Goal: Information Seeking & Learning: Compare options

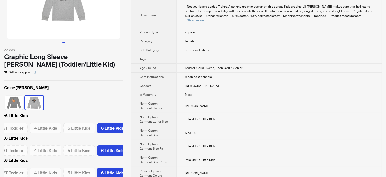
scroll to position [178, 0]
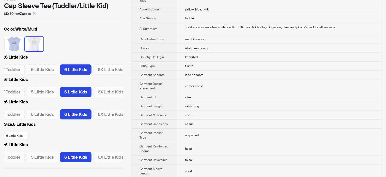
scroll to position [25, 0]
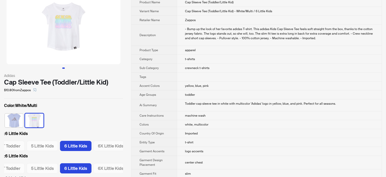
drag, startPoint x: 94, startPoint y: 38, endPoint x: 32, endPoint y: 39, distance: 62.1
click at [29, 38] on img at bounding box center [64, 26] width 114 height 75
drag, startPoint x: 43, startPoint y: 39, endPoint x: 111, endPoint y: 41, distance: 67.9
click at [110, 41] on img at bounding box center [64, 26] width 114 height 75
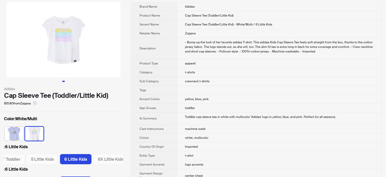
scroll to position [0, 0]
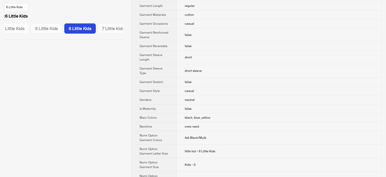
scroll to position [254, 0]
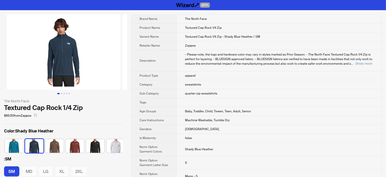
scroll to position [0, 3]
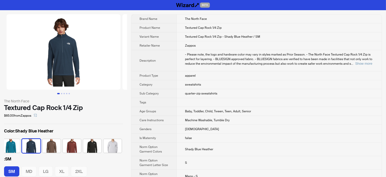
click at [49, 104] on div "Textured Cap Rock 1/4 Zip" at bounding box center [63, 108] width 119 height 8
copy div "Textured Cap Rock 1/4 Zip"
click at [81, 61] on img at bounding box center [64, 51] width 114 height 75
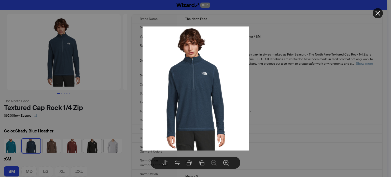
click at [116, 109] on div at bounding box center [195, 88] width 391 height 177
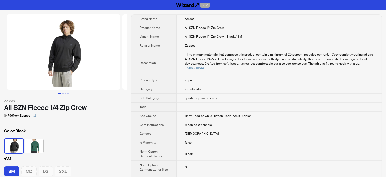
click at [71, 111] on div "All SZN Fleece 1/4 Zip Crew" at bounding box center [63, 108] width 119 height 8
copy div "All SZN Fleece 1/4 Zip Crew"
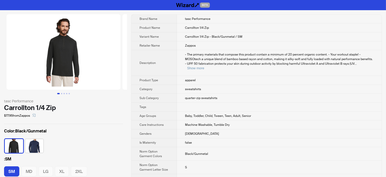
click at [69, 74] on img at bounding box center [64, 51] width 114 height 75
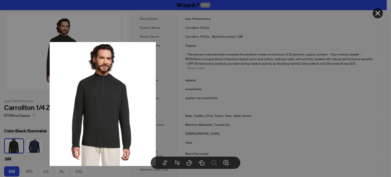
drag, startPoint x: 173, startPoint y: 104, endPoint x: 115, endPoint y: 109, distance: 58.0
click at [116, 109] on img at bounding box center [103, 104] width 106 height 124
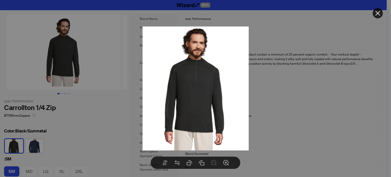
click at [177, 107] on img at bounding box center [195, 88] width 106 height 124
click at [68, 113] on div at bounding box center [195, 88] width 391 height 177
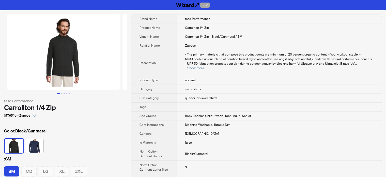
click at [48, 103] on div "tasc Performance" at bounding box center [63, 101] width 119 height 6
click at [48, 104] on div "Carrollton 1/4 Zip" at bounding box center [63, 108] width 119 height 8
click at [51, 104] on div "Carrollton 1/4 Zip" at bounding box center [63, 108] width 119 height 8
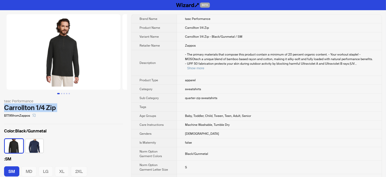
click at [51, 104] on div "Carrollton 1/4 Zip" at bounding box center [63, 108] width 119 height 8
click at [84, 47] on img at bounding box center [64, 51] width 114 height 75
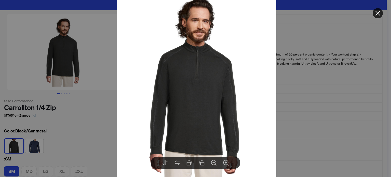
drag, startPoint x: 69, startPoint y: 110, endPoint x: 102, endPoint y: 42, distance: 75.4
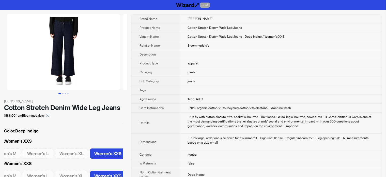
click at [84, 71] on img at bounding box center [64, 51] width 114 height 75
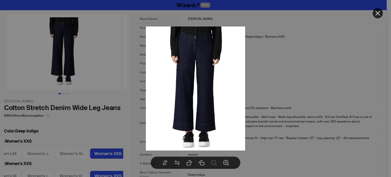
click at [107, 130] on div at bounding box center [195, 88] width 391 height 177
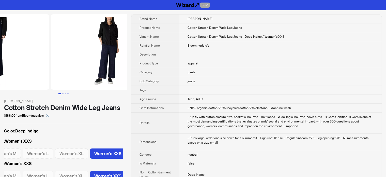
drag, startPoint x: 89, startPoint y: 74, endPoint x: 36, endPoint y: 83, distance: 53.2
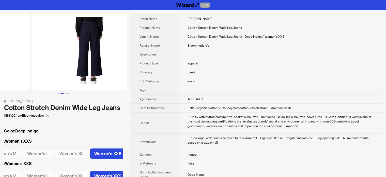
drag, startPoint x: 100, startPoint y: 77, endPoint x: 51, endPoint y: 80, distance: 49.7
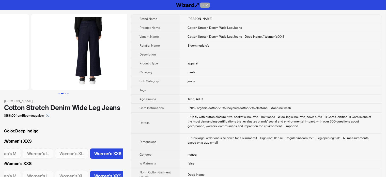
click at [52, 79] on ul at bounding box center [63, 51] width 127 height 75
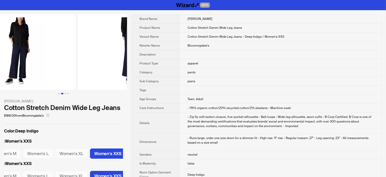
drag, startPoint x: 68, startPoint y: 73, endPoint x: 121, endPoint y: 77, distance: 53.6
click at [121, 77] on img at bounding box center [135, 51] width 114 height 75
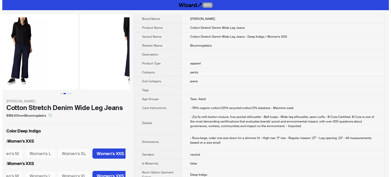
scroll to position [0, 116]
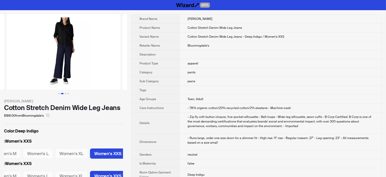
click at [74, 65] on img at bounding box center [64, 51] width 114 height 75
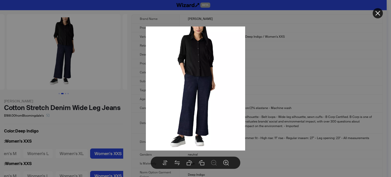
drag, startPoint x: 66, startPoint y: 121, endPoint x: 79, endPoint y: 108, distance: 18.5
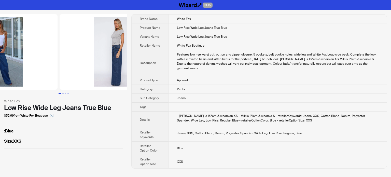
drag, startPoint x: 94, startPoint y: 61, endPoint x: 44, endPoint y: 67, distance: 50.7
click at [44, 67] on img at bounding box center [1, 51] width 114 height 75
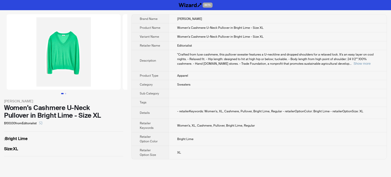
drag, startPoint x: 36, startPoint y: 70, endPoint x: 49, endPoint y: 74, distance: 13.2
click at [49, 74] on img at bounding box center [64, 51] width 114 height 75
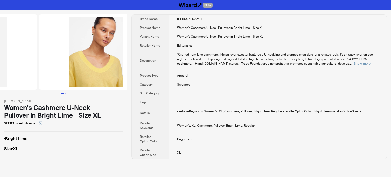
drag, startPoint x: 98, startPoint y: 76, endPoint x: 2, endPoint y: 73, distance: 95.7
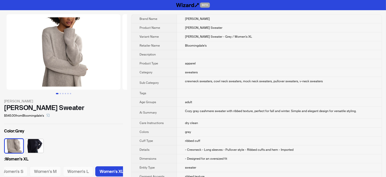
scroll to position [0, 120]
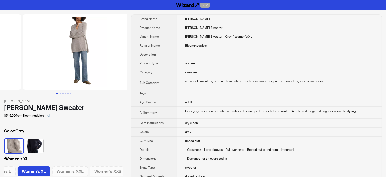
drag, startPoint x: 79, startPoint y: 63, endPoint x: 12, endPoint y: 72, distance: 67.0
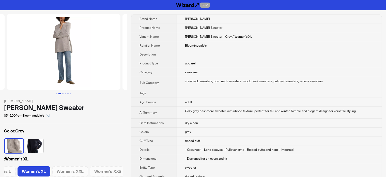
drag, startPoint x: 61, startPoint y: 56, endPoint x: 9, endPoint y: 44, distance: 53.1
click at [7, 49] on img at bounding box center [64, 51] width 114 height 75
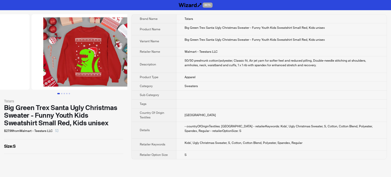
drag, startPoint x: 93, startPoint y: 44, endPoint x: 32, endPoint y: 49, distance: 61.2
click at [32, 49] on ul at bounding box center [63, 51] width 127 height 75
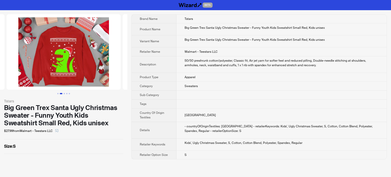
drag, startPoint x: 13, startPoint y: 145, endPoint x: 22, endPoint y: 147, distance: 9.0
click at [22, 147] on label "Size : S" at bounding box center [63, 146] width 119 height 6
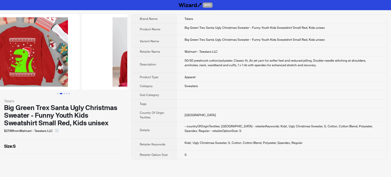
drag, startPoint x: 89, startPoint y: 68, endPoint x: 0, endPoint y: 81, distance: 89.8
click at [0, 81] on ul at bounding box center [63, 51] width 127 height 75
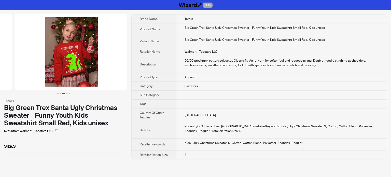
drag, startPoint x: 72, startPoint y: 69, endPoint x: 0, endPoint y: 69, distance: 72.2
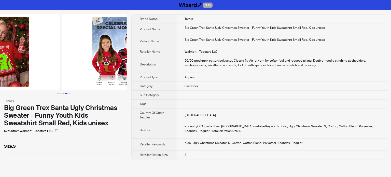
drag, startPoint x: 80, startPoint y: 51, endPoint x: 39, endPoint y: 54, distance: 41.1
click at [39, 53] on img at bounding box center [3, 51] width 114 height 75
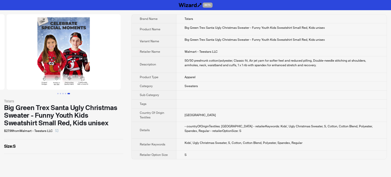
drag, startPoint x: 89, startPoint y: 56, endPoint x: 44, endPoint y: 59, distance: 44.8
click at [46, 58] on img at bounding box center [64, 51] width 114 height 75
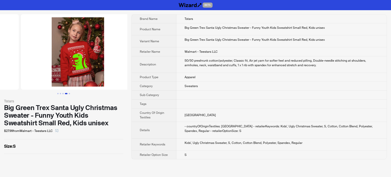
drag, startPoint x: 81, startPoint y: 62, endPoint x: 66, endPoint y: 60, distance: 15.1
click at [146, 62] on div "Tstars Big Green Trex Santa Ugly Christmas Sweater - Funny Youth Kids Sweatshir…" at bounding box center [195, 86] width 391 height 153
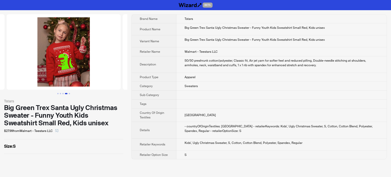
drag, startPoint x: 111, startPoint y: 61, endPoint x: 151, endPoint y: 55, distance: 39.8
click at [143, 57] on div "Tstars Big Green Trex Santa Ugly Christmas Sweater - Funny Youth Kids Sweatshir…" at bounding box center [195, 86] width 391 height 153
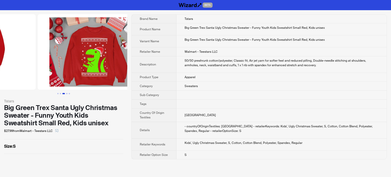
drag, startPoint x: 61, startPoint y: 61, endPoint x: 174, endPoint y: 52, distance: 113.0
click at [172, 55] on div "Tstars Big Green Trex Santa Ugly Christmas Sweater - Funny Youth Kids Sweatshir…" at bounding box center [195, 86] width 391 height 153
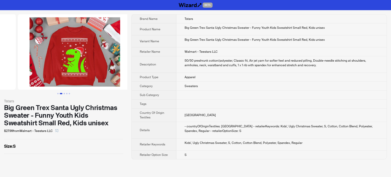
drag, startPoint x: 71, startPoint y: 66, endPoint x: 97, endPoint y: 65, distance: 26.7
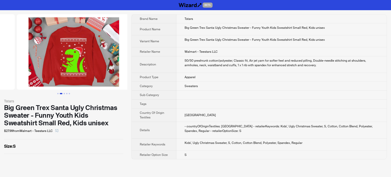
click at [90, 67] on img at bounding box center [74, 51] width 114 height 75
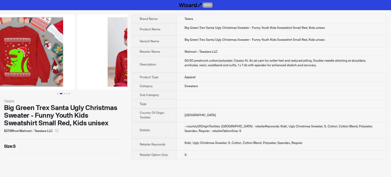
drag, startPoint x: 75, startPoint y: 65, endPoint x: 29, endPoint y: 70, distance: 46.3
click at [30, 69] on ul at bounding box center [63, 51] width 127 height 75
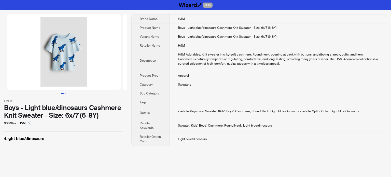
click at [73, 42] on img at bounding box center [64, 51] width 114 height 75
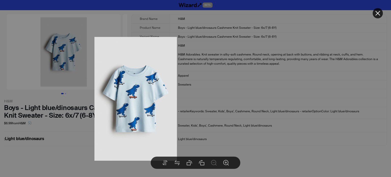
drag, startPoint x: 214, startPoint y: 80, endPoint x: 155, endPoint y: 90, distance: 60.7
click at [155, 90] on img at bounding box center [135, 99] width 82 height 124
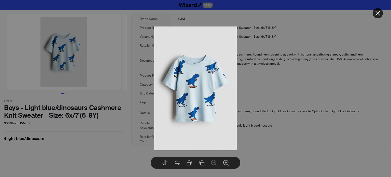
click at [97, 125] on div at bounding box center [195, 88] width 391 height 177
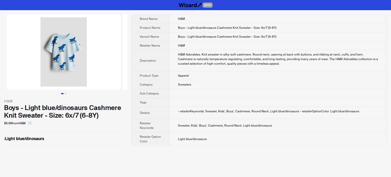
click at [59, 49] on img at bounding box center [64, 51] width 114 height 75
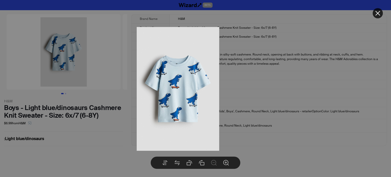
drag, startPoint x: 200, startPoint y: 81, endPoint x: 181, endPoint y: 82, distance: 19.1
click at [181, 82] on img at bounding box center [178, 89] width 82 height 124
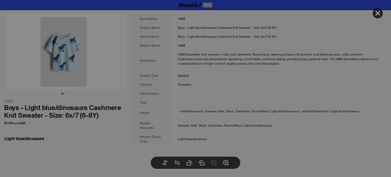
drag, startPoint x: 78, startPoint y: 66, endPoint x: 88, endPoint y: 71, distance: 10.5
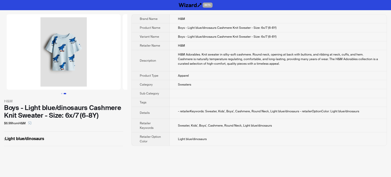
scroll to position [0, 116]
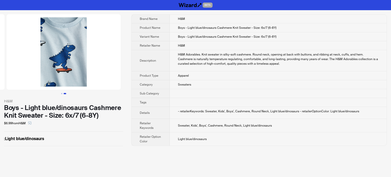
click at [76, 59] on body "BETA H&M Boys - Light blue/dinosaurs Cashmere Knit Sweater - Size: 6x/7 (6-8Y) …" at bounding box center [195, 88] width 391 height 177
drag, startPoint x: 18, startPoint y: 114, endPoint x: 42, endPoint y: 118, distance: 24.0
click at [42, 118] on div "Boys - Light blue/dinosaurs Cashmere Knit Sweater - Size: 6x/7 (6-8Y)" at bounding box center [63, 111] width 119 height 15
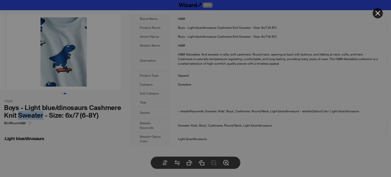
click at [71, 61] on body "BETA H&M Boys - Light blue/dinosaurs Cashmere Knit Sweater - Size: 6x/7 (6-8Y) …" at bounding box center [195, 88] width 391 height 177
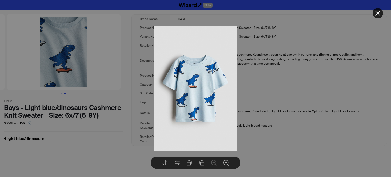
click at [76, 60] on body "BETA H&M Boys - Light blue/dinosaurs Cashmere Knit Sweater - Size: 6x/7 (6-8Y) …" at bounding box center [195, 88] width 391 height 177
click at [122, 128] on div at bounding box center [195, 88] width 391 height 177
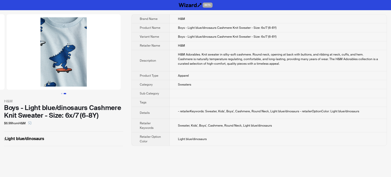
drag, startPoint x: 45, startPoint y: 62, endPoint x: 48, endPoint y: 62, distance: 3.6
click at [45, 62] on img at bounding box center [64, 51] width 114 height 75
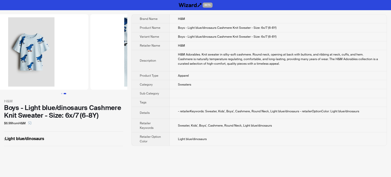
drag, startPoint x: 62, startPoint y: 64, endPoint x: 129, endPoint y: 65, distance: 67.2
click at [129, 65] on div "H&M Boys - Light blue/dinosaurs Cashmere Knit Sweater - Size: 6x/7 (6-8Y) $6.99…" at bounding box center [195, 80] width 391 height 140
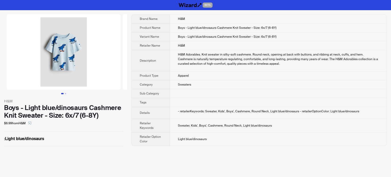
drag, startPoint x: 71, startPoint y: 60, endPoint x: 238, endPoint y: 2, distance: 177.2
click at [29, 59] on img at bounding box center [64, 51] width 114 height 75
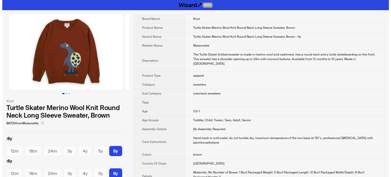
scroll to position [0, 28]
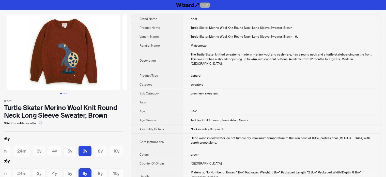
click at [89, 56] on img at bounding box center [64, 51] width 114 height 75
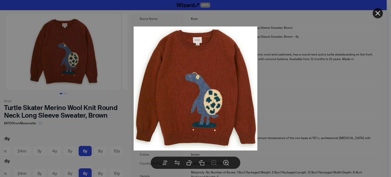
click at [69, 83] on div at bounding box center [195, 88] width 391 height 177
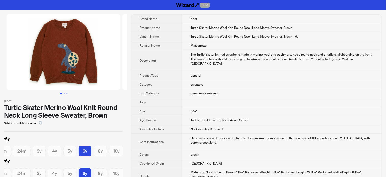
click at [66, 40] on img at bounding box center [64, 51] width 114 height 75
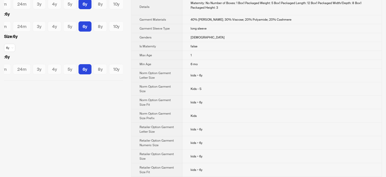
scroll to position [178, 0]
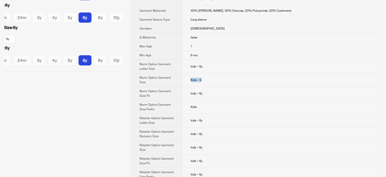
drag, startPoint x: 189, startPoint y: 74, endPoint x: 203, endPoint y: 74, distance: 14.0
click at [203, 74] on td "Kids - S" at bounding box center [282, 79] width 199 height 13
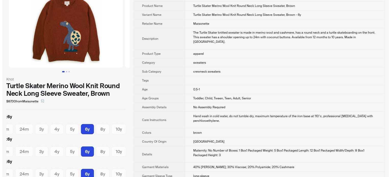
scroll to position [0, 0]
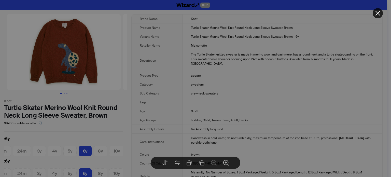
drag, startPoint x: 95, startPoint y: 62, endPoint x: 69, endPoint y: 65, distance: 25.8
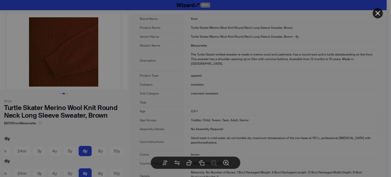
scroll to position [0, 30]
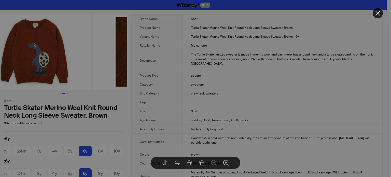
drag, startPoint x: 50, startPoint y: 62, endPoint x: 116, endPoint y: 65, distance: 66.0
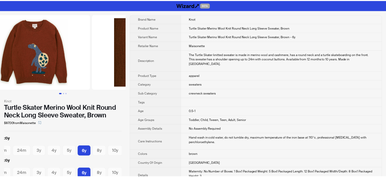
scroll to position [0, 0]
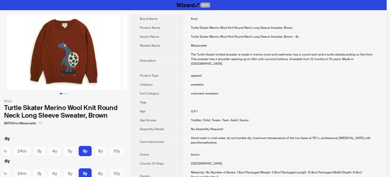
drag, startPoint x: 60, startPoint y: 58, endPoint x: 210, endPoint y: 3, distance: 159.6
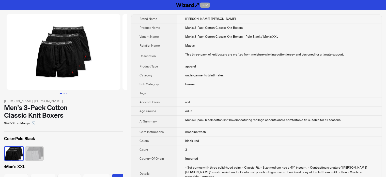
scroll to position [0, 15]
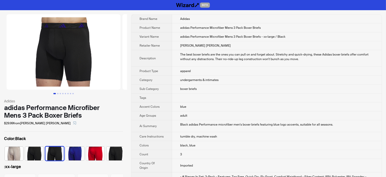
scroll to position [0, 3]
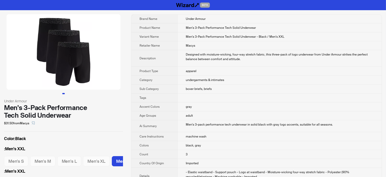
scroll to position [0, 15]
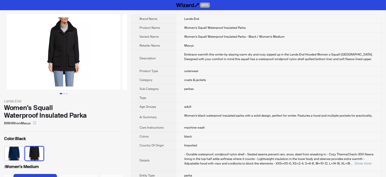
scroll to position [25, 0]
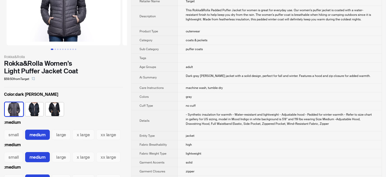
scroll to position [51, 0]
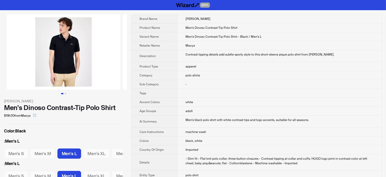
scroll to position [0, 15]
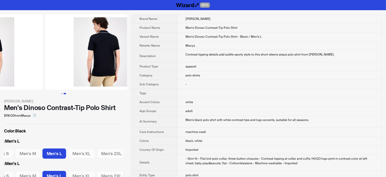
drag, startPoint x: 52, startPoint y: 61, endPoint x: 36, endPoint y: 61, distance: 15.5
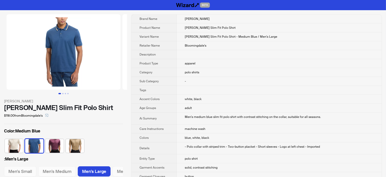
scroll to position [0, 63]
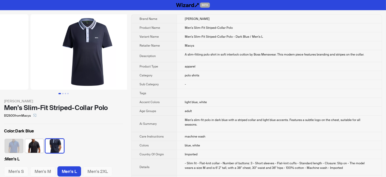
drag, startPoint x: 100, startPoint y: 58, endPoint x: 23, endPoint y: 58, distance: 77.3
click at [22, 58] on ul at bounding box center [63, 51] width 127 height 75
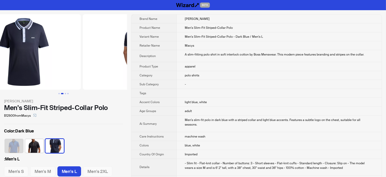
drag, startPoint x: 83, startPoint y: 57, endPoint x: 56, endPoint y: 57, distance: 26.7
click at [56, 57] on img at bounding box center [24, 51] width 114 height 75
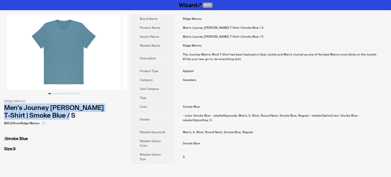
drag, startPoint x: 83, startPoint y: 116, endPoint x: 0, endPoint y: 111, distance: 83.1
click at [0, 111] on div "Ridge Merino Men's Journey Merino Wool T-Shirt | Smoke Blue / S $65.00 from Rid…" at bounding box center [63, 85] width 127 height 150
copy div "Men's Journey [PERSON_NAME] T-Shirt | Smoke Blue / S"
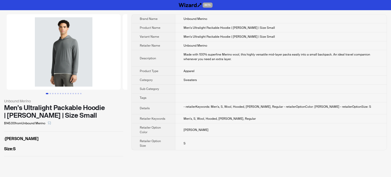
click at [73, 106] on div "Men's Ultralight Packable Hoodie | [PERSON_NAME] | Size Small" at bounding box center [63, 111] width 119 height 15
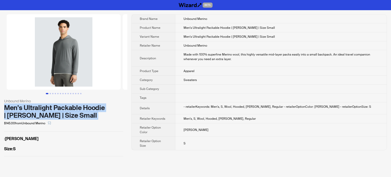
click at [73, 106] on div "Men's Ultralight Packable Hoodie | [PERSON_NAME] | Size Small" at bounding box center [63, 111] width 119 height 15
copy div "Men's Ultralight Packable Hoodie | [PERSON_NAME] | Size Small"
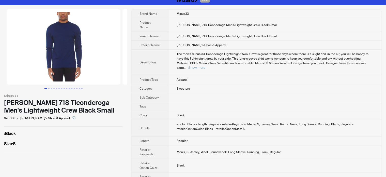
scroll to position [8, 0]
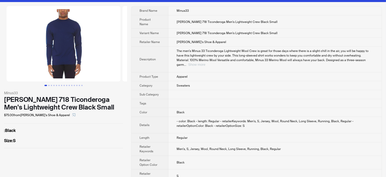
click at [206, 63] on button "Show more" at bounding box center [197, 65] width 17 height 4
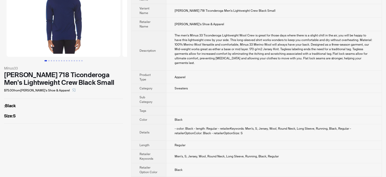
scroll to position [0, 0]
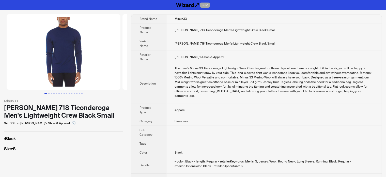
click at [95, 105] on div "Merino Wool 718 Ticonderoga Men's Lightweight Crew Black Small" at bounding box center [63, 111] width 119 height 15
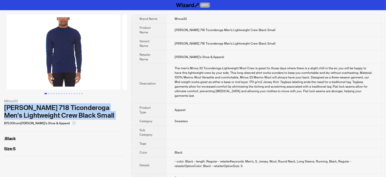
click at [95, 105] on div "Merino Wool 718 Ticonderoga Men's Lightweight Crew Black Small" at bounding box center [63, 111] width 119 height 15
copy div "Merino Wool 718 Ticonderoga Men's Lightweight Crew Black Small"
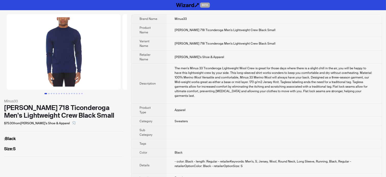
click at [94, 126] on div "$75.00 from Lenny's Shoe & Apparel" at bounding box center [63, 123] width 119 height 8
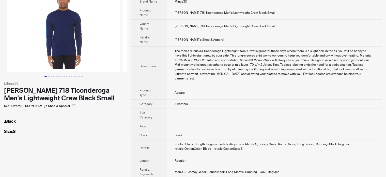
scroll to position [40, 0]
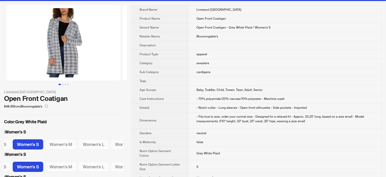
scroll to position [25, 0]
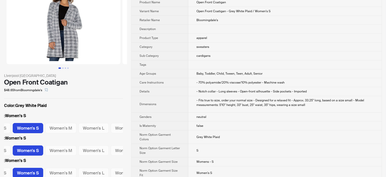
click at [79, 35] on img at bounding box center [64, 26] width 114 height 75
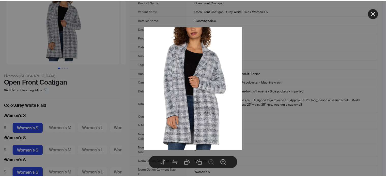
scroll to position [0, 0]
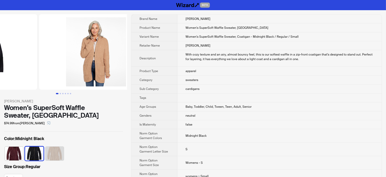
drag, startPoint x: 87, startPoint y: 64, endPoint x: 1, endPoint y: 88, distance: 88.9
click at [0, 88] on ul at bounding box center [63, 51] width 127 height 75
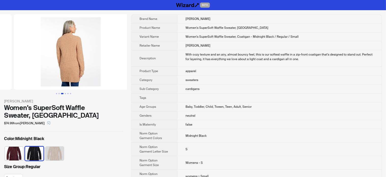
drag, startPoint x: 46, startPoint y: 76, endPoint x: 14, endPoint y: 59, distance: 36.1
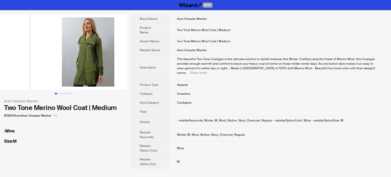
drag, startPoint x: 96, startPoint y: 56, endPoint x: 0, endPoint y: 66, distance: 96.2
click at [0, 66] on ul at bounding box center [63, 51] width 127 height 75
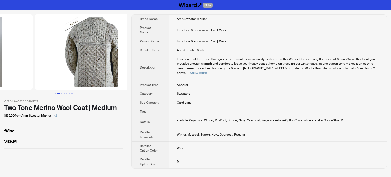
drag, startPoint x: 23, startPoint y: 68, endPoint x: 13, endPoint y: 68, distance: 9.2
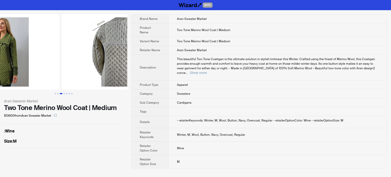
drag, startPoint x: 46, startPoint y: 58, endPoint x: 103, endPoint y: 55, distance: 57.3
click at [128, 59] on div "Aran Sweater Market Two Tone Merino Wool Coat | Medium $139.00 from Aran Sweate…" at bounding box center [195, 91] width 391 height 162
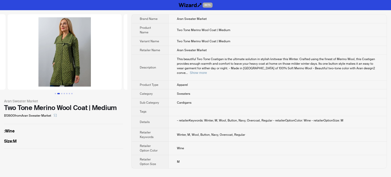
click at [65, 37] on img at bounding box center [65, 51] width 114 height 75
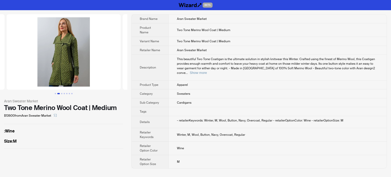
click at [68, 45] on img at bounding box center [64, 51] width 114 height 75
click at [64, 52] on img at bounding box center [64, 51] width 114 height 75
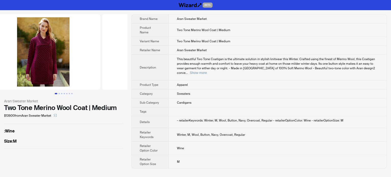
click at [95, 71] on ul at bounding box center [63, 51] width 127 height 75
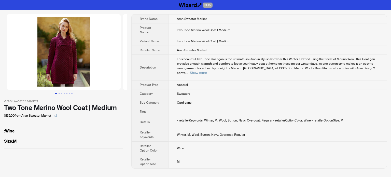
click at [67, 52] on img at bounding box center [64, 51] width 114 height 75
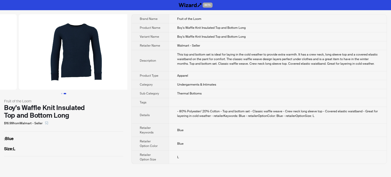
drag, startPoint x: 85, startPoint y: 67, endPoint x: 14, endPoint y: 71, distance: 71.4
click at [12, 71] on ul at bounding box center [63, 51] width 127 height 75
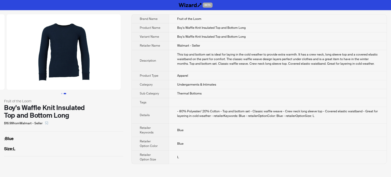
drag, startPoint x: 75, startPoint y: 72, endPoint x: 31, endPoint y: 73, distance: 44.0
click at [31, 73] on img at bounding box center [64, 51] width 114 height 75
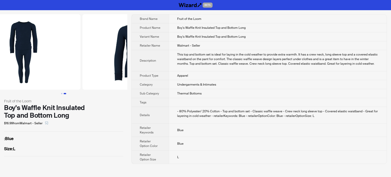
drag, startPoint x: 31, startPoint y: 63, endPoint x: 91, endPoint y: 66, distance: 60.1
click at [90, 66] on ul at bounding box center [63, 51] width 127 height 75
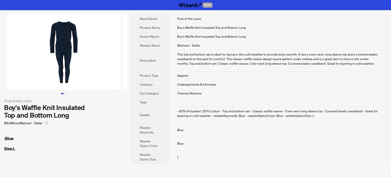
drag, startPoint x: 47, startPoint y: 66, endPoint x: 102, endPoint y: 68, distance: 54.2
click at [102, 68] on img at bounding box center [64, 51] width 114 height 75
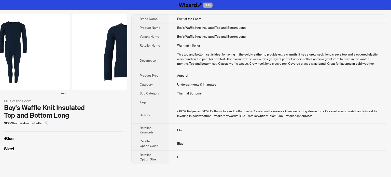
drag, startPoint x: 77, startPoint y: 60, endPoint x: 29, endPoint y: 58, distance: 48.1
click at [31, 58] on img at bounding box center [13, 51] width 114 height 75
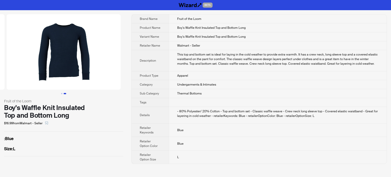
drag, startPoint x: 105, startPoint y: 58, endPoint x: 52, endPoint y: 68, distance: 53.8
click at [53, 67] on img at bounding box center [64, 51] width 114 height 75
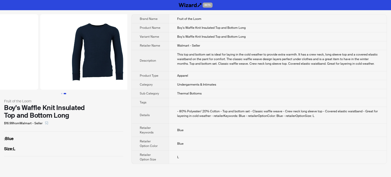
drag, startPoint x: 52, startPoint y: 68, endPoint x: 131, endPoint y: 68, distance: 78.1
click at [134, 69] on div "Fruit of the Loom Boy's Waffle Knit Insulated Top and Bottom Long $16.99 from W…" at bounding box center [195, 89] width 391 height 158
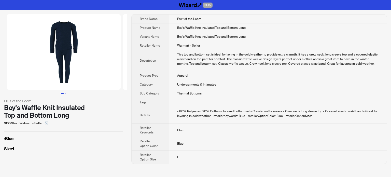
drag, startPoint x: 65, startPoint y: 64, endPoint x: 125, endPoint y: 67, distance: 60.6
click at [125, 67] on ul at bounding box center [63, 51] width 127 height 75
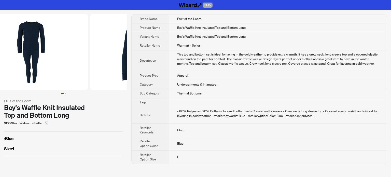
drag, startPoint x: 101, startPoint y: 42, endPoint x: 52, endPoint y: 50, distance: 49.7
click at [53, 50] on ul at bounding box center [63, 51] width 127 height 75
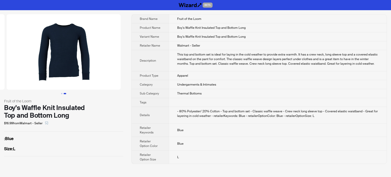
drag, startPoint x: 80, startPoint y: 57, endPoint x: 1, endPoint y: 50, distance: 79.4
click at [1, 55] on ul at bounding box center [63, 51] width 127 height 75
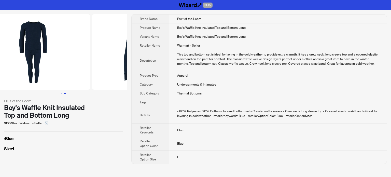
drag, startPoint x: 67, startPoint y: 62, endPoint x: 110, endPoint y: 66, distance: 42.9
click at [130, 68] on div "Fruit of the Loom Boy's Waffle Knit Insulated Top and Bottom Long $16.99 from W…" at bounding box center [195, 89] width 391 height 158
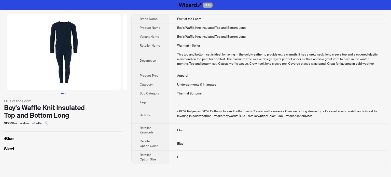
drag, startPoint x: 51, startPoint y: 68, endPoint x: 95, endPoint y: 69, distance: 44.3
click at [96, 69] on img at bounding box center [64, 51] width 114 height 75
drag, startPoint x: 31, startPoint y: 66, endPoint x: 133, endPoint y: 70, distance: 102.1
click at [134, 70] on div "Fruit of the Loom Boy's Waffle Knit Insulated Top and Bottom Long $16.99 from W…" at bounding box center [195, 89] width 391 height 158
drag, startPoint x: 33, startPoint y: 69, endPoint x: 75, endPoint y: 75, distance: 41.8
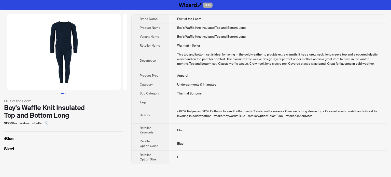
click at [75, 75] on img at bounding box center [64, 51] width 114 height 75
drag, startPoint x: 30, startPoint y: 115, endPoint x: 74, endPoint y: 115, distance: 43.8
click at [74, 115] on div "Boy's Waffle Knit Insulated Top and Bottom Long" at bounding box center [63, 111] width 119 height 15
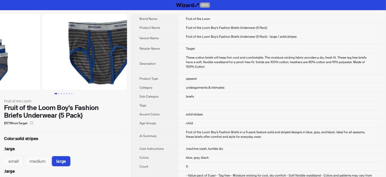
drag, startPoint x: 100, startPoint y: 50, endPoint x: 37, endPoint y: 58, distance: 64.4
click at [37, 58] on ul at bounding box center [63, 51] width 127 height 75
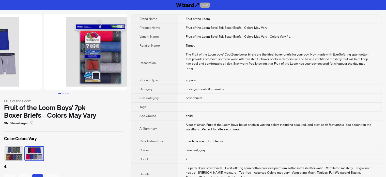
drag, startPoint x: 86, startPoint y: 60, endPoint x: 22, endPoint y: 63, distance: 64.4
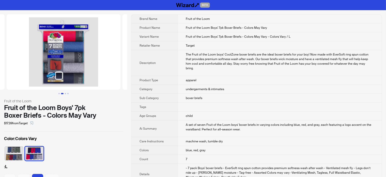
scroll to position [0, 232]
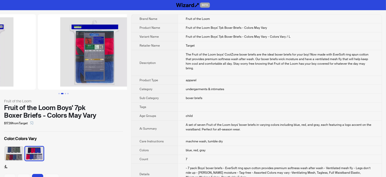
drag, startPoint x: 92, startPoint y: 50, endPoint x: 39, endPoint y: 57, distance: 53.1
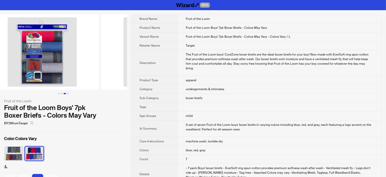
drag, startPoint x: 57, startPoint y: 57, endPoint x: 129, endPoint y: 59, distance: 72.5
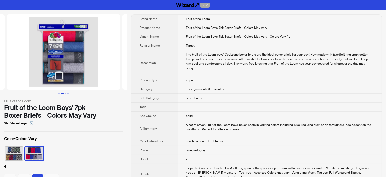
scroll to position [0, 28]
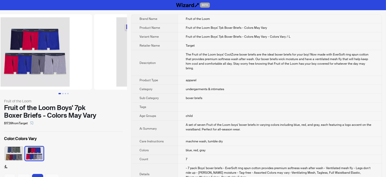
drag, startPoint x: 30, startPoint y: 57, endPoint x: 96, endPoint y: 57, distance: 66.4
click at [96, 57] on ul at bounding box center [63, 51] width 127 height 75
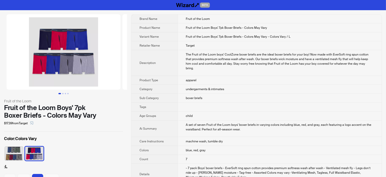
drag, startPoint x: 51, startPoint y: 56, endPoint x: 99, endPoint y: 50, distance: 48.5
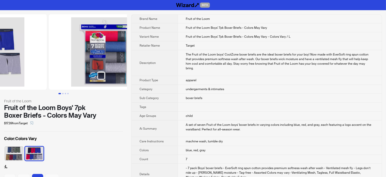
drag, startPoint x: 80, startPoint y: 53, endPoint x: 8, endPoint y: 56, distance: 72.3
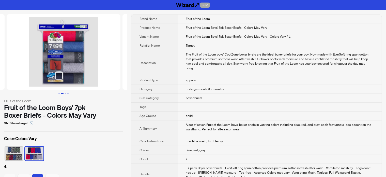
scroll to position [0, 41]
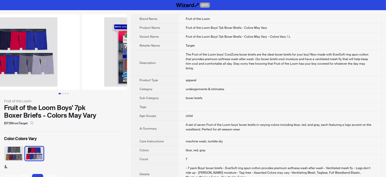
drag, startPoint x: 19, startPoint y: 55, endPoint x: 88, endPoint y: 53, distance: 68.7
click at [84, 56] on ul at bounding box center [63, 51] width 127 height 75
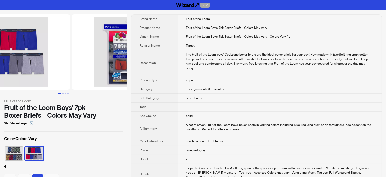
drag, startPoint x: 87, startPoint y: 54, endPoint x: 55, endPoint y: 51, distance: 31.4
click at [40, 55] on img at bounding box center [13, 51] width 114 height 75
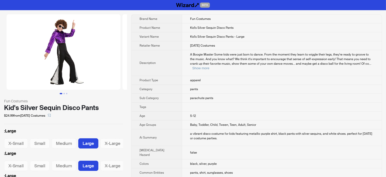
click at [75, 41] on img at bounding box center [64, 51] width 114 height 75
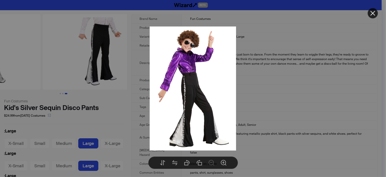
scroll to position [0, 232]
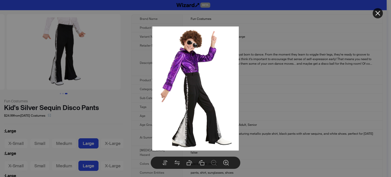
drag, startPoint x: 82, startPoint y: 61, endPoint x: 7, endPoint y: 60, distance: 75.3
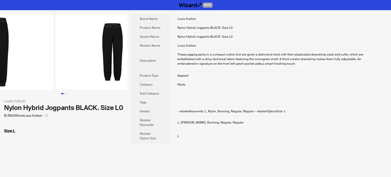
drag, startPoint x: 75, startPoint y: 70, endPoint x: 23, endPoint y: 80, distance: 52.1
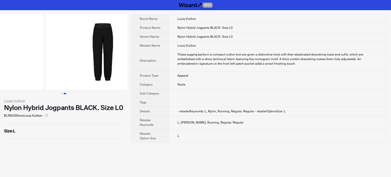
scroll to position [0, 24]
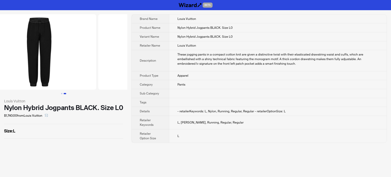
drag, startPoint x: 56, startPoint y: 73, endPoint x: 121, endPoint y: 76, distance: 65.4
click at [121, 76] on img at bounding box center [155, 51] width 114 height 75
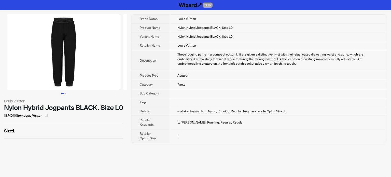
click at [51, 113] on div "$1,740.00 from Louis Vuitton" at bounding box center [63, 115] width 119 height 8
click at [54, 108] on div "Nylon Hybrid Jogpants BLACK. Size L0" at bounding box center [63, 108] width 119 height 8
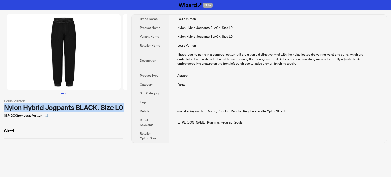
click at [54, 108] on div "Nylon Hybrid Jogpants BLACK. Size L0" at bounding box center [63, 108] width 119 height 8
copy div "Nylon Hybrid Jogpants BLACK. Size L0"
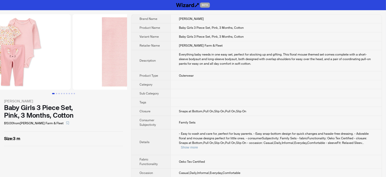
drag, startPoint x: 65, startPoint y: 69, endPoint x: 28, endPoint y: 70, distance: 37.2
click at [25, 69] on img at bounding box center [14, 51] width 114 height 75
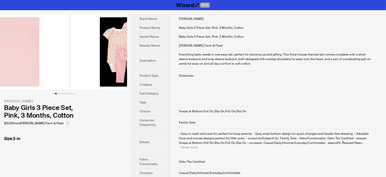
drag, startPoint x: 80, startPoint y: 64, endPoint x: 33, endPoint y: 64, distance: 47.8
click at [33, 64] on img at bounding box center [12, 51] width 114 height 75
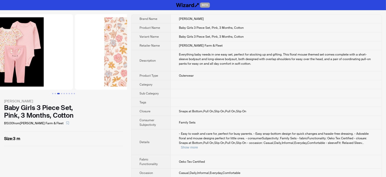
drag, startPoint x: 79, startPoint y: 52, endPoint x: 53, endPoint y: 52, distance: 25.9
click at [53, 52] on img at bounding box center [16, 51] width 114 height 75
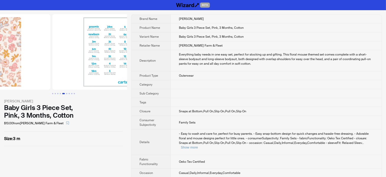
drag, startPoint x: 94, startPoint y: 53, endPoint x: 33, endPoint y: 59, distance: 61.2
click at [33, 59] on ul at bounding box center [63, 51] width 127 height 75
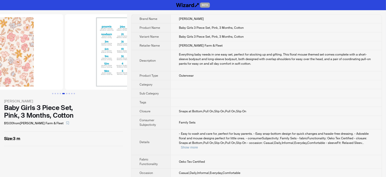
drag, startPoint x: 57, startPoint y: 62, endPoint x: 93, endPoint y: 48, distance: 38.6
click at [125, 51] on img at bounding box center [122, 51] width 114 height 75
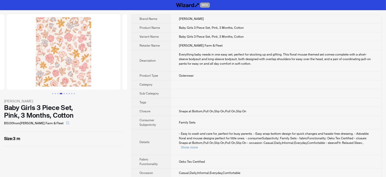
drag, startPoint x: 38, startPoint y: 48, endPoint x: 105, endPoint y: 48, distance: 67.4
click at [101, 48] on li at bounding box center [64, 51] width 116 height 75
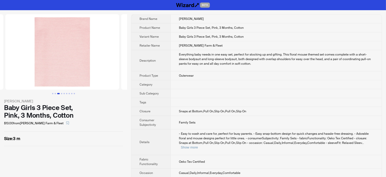
drag, startPoint x: 64, startPoint y: 58, endPoint x: 144, endPoint y: 51, distance: 79.7
click at [143, 51] on div "Carter's Baby Girls 3 Piece Set, Pink, 3 Months, Cotton $13.00 from Blain's Far…" at bounding box center [193, 107] width 386 height 194
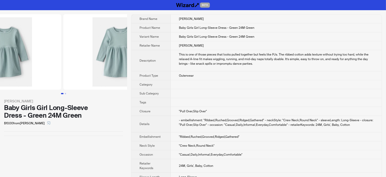
drag, startPoint x: 68, startPoint y: 66, endPoint x: 7, endPoint y: 65, distance: 61.1
click at [9, 65] on img at bounding box center [4, 51] width 114 height 75
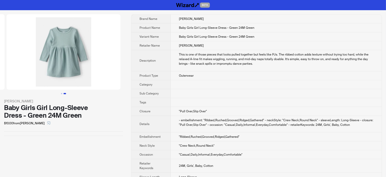
click at [47, 69] on img at bounding box center [64, 51] width 114 height 75
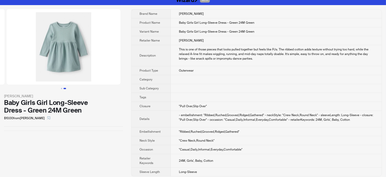
scroll to position [8, 0]
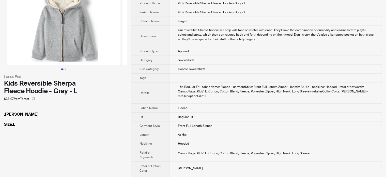
scroll to position [39, 0]
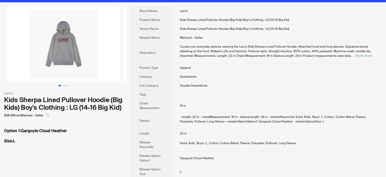
scroll to position [22, 0]
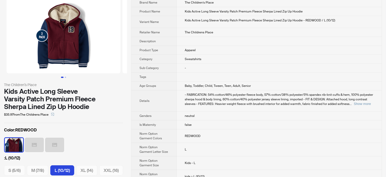
scroll to position [25, 0]
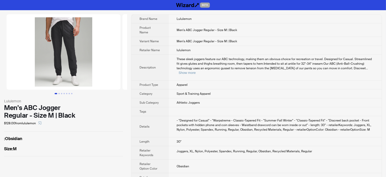
click at [71, 32] on img at bounding box center [64, 51] width 114 height 75
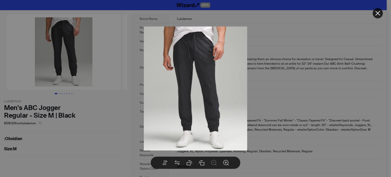
click at [102, 135] on div at bounding box center [195, 88] width 391 height 177
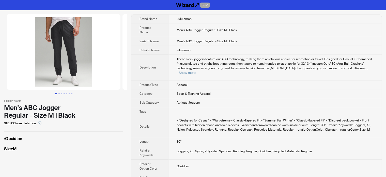
drag, startPoint x: 89, startPoint y: 25, endPoint x: 84, endPoint y: 26, distance: 4.7
click at [88, 25] on img at bounding box center [64, 51] width 114 height 75
drag, startPoint x: 7, startPoint y: 138, endPoint x: 94, endPoint y: 79, distance: 105.0
click at [25, 141] on label ": Obsidian" at bounding box center [63, 139] width 119 height 6
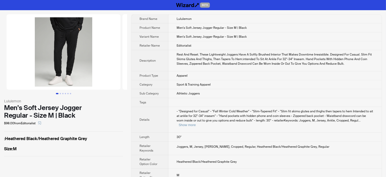
click at [46, 139] on label ": Heathered Black/Heathered Graphite Grey" at bounding box center [63, 139] width 119 height 6
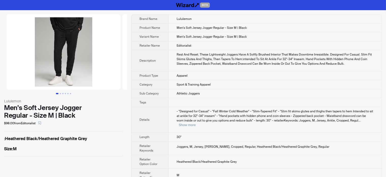
drag, startPoint x: 111, startPoint y: 138, endPoint x: 44, endPoint y: 138, distance: 67.2
click at [44, 138] on label ": Heathered Black/Heathered Graphite Grey" at bounding box center [63, 139] width 119 height 6
click at [42, 138] on label ": Heathered Black/Heathered Graphite Grey" at bounding box center [63, 139] width 119 height 6
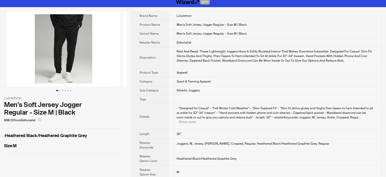
scroll to position [4, 0]
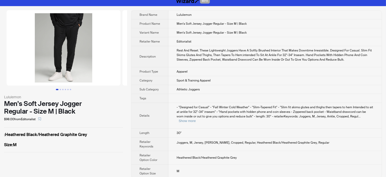
click at [197, 155] on span "Heathered Black/Heathered Graphite Grey" at bounding box center [207, 157] width 60 height 4
copy span "Heathered Black/Heathered Graphite Grey"
click at [72, 18] on img at bounding box center [64, 47] width 114 height 75
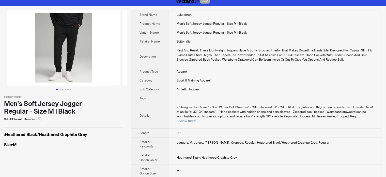
drag, startPoint x: 88, startPoint y: 133, endPoint x: 16, endPoint y: 135, distance: 71.8
click at [16, 135] on label ": Heathered Black/Heathered Graphite Grey" at bounding box center [63, 135] width 119 height 6
drag, startPoint x: 16, startPoint y: 135, endPoint x: 88, endPoint y: 134, distance: 72.0
click at [88, 134] on label ": Heathered Black/Heathered Graphite Grey" at bounding box center [63, 135] width 119 height 6
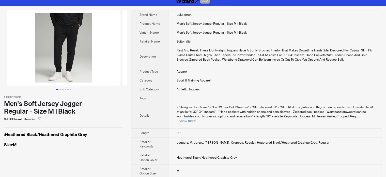
click at [69, 38] on body "BETA Lululemon Men's Soft Jersey Jogger Regular - Size M | Black $98.00 from Ed…" at bounding box center [193, 89] width 386 height 186
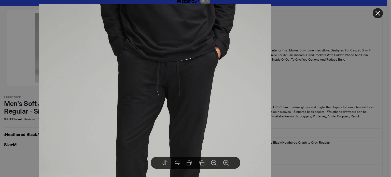
click at [170, 80] on img at bounding box center [155, 143] width 232 height 279
click at [29, 84] on div at bounding box center [195, 88] width 391 height 177
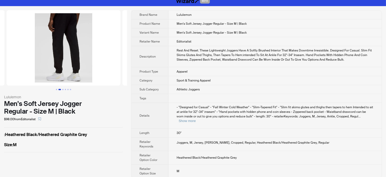
click at [82, 43] on img at bounding box center [64, 47] width 114 height 75
drag, startPoint x: 15, startPoint y: 55, endPoint x: 0, endPoint y: 61, distance: 16.3
click at [0, 59] on ul at bounding box center [63, 47] width 127 height 75
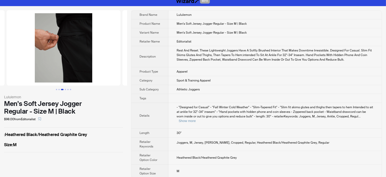
click at [68, 37] on img at bounding box center [64, 47] width 114 height 75
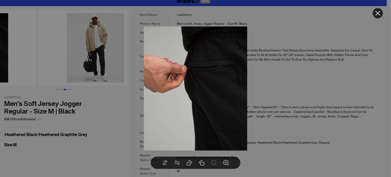
drag, startPoint x: 70, startPoint y: 63, endPoint x: 9, endPoint y: 66, distance: 61.1
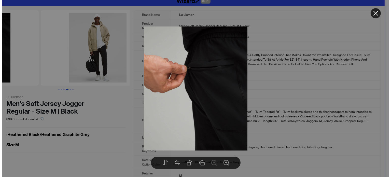
scroll to position [0, 348]
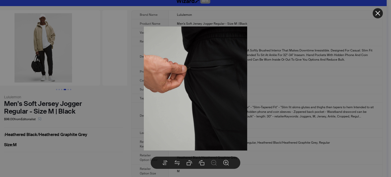
drag, startPoint x: 59, startPoint y: 65, endPoint x: 28, endPoint y: 68, distance: 30.4
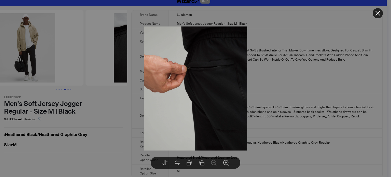
drag, startPoint x: 70, startPoint y: 57, endPoint x: 33, endPoint y: 59, distance: 37.7
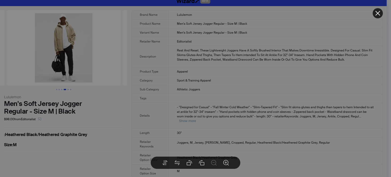
click at [60, 53] on body "BETA Lululemon Men's Soft Jersey Jogger Regular - Size M | Black $98.00 from Ed…" at bounding box center [193, 89] width 386 height 186
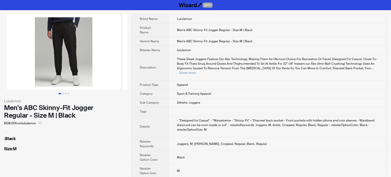
click at [72, 22] on img at bounding box center [64, 51] width 114 height 75
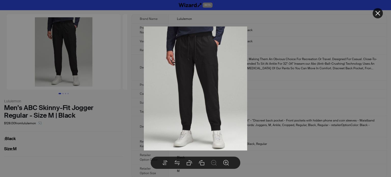
click at [101, 118] on div at bounding box center [195, 88] width 391 height 177
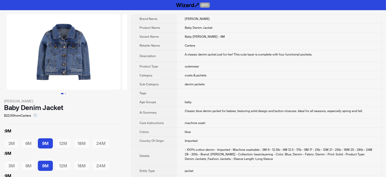
click at [43, 56] on img at bounding box center [64, 51] width 114 height 75
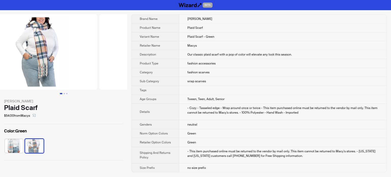
drag, startPoint x: 99, startPoint y: 51, endPoint x: 31, endPoint y: 64, distance: 69.0
click at [34, 63] on ul at bounding box center [63, 51] width 127 height 75
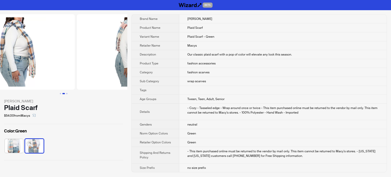
drag, startPoint x: 70, startPoint y: 55, endPoint x: 29, endPoint y: 59, distance: 41.1
click at [30, 59] on img at bounding box center [18, 51] width 114 height 75
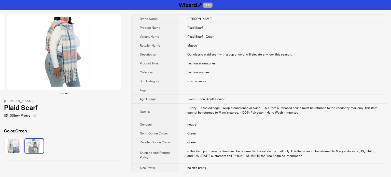
click at [73, 55] on img at bounding box center [64, 51] width 114 height 75
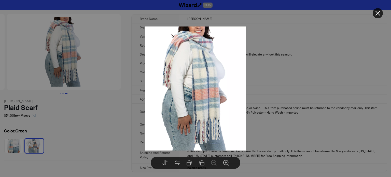
click at [87, 113] on div at bounding box center [195, 88] width 391 height 177
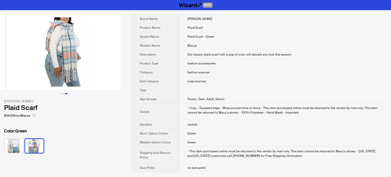
click at [75, 45] on img at bounding box center [64, 51] width 114 height 75
click at [77, 46] on img at bounding box center [64, 51] width 114 height 75
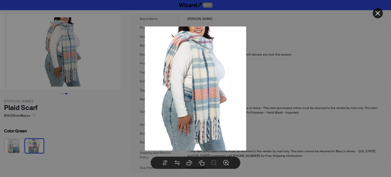
click at [89, 133] on div at bounding box center [195, 88] width 391 height 177
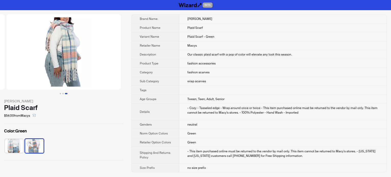
click at [68, 54] on img at bounding box center [64, 51] width 114 height 75
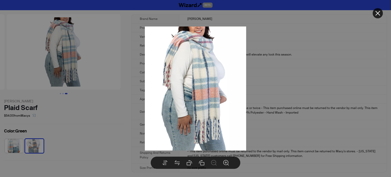
click at [86, 122] on div at bounding box center [195, 88] width 391 height 177
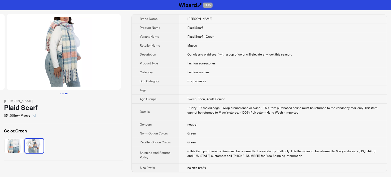
drag, startPoint x: 185, startPoint y: 130, endPoint x: 191, endPoint y: 133, distance: 6.5
click at [189, 132] on td "Green" at bounding box center [282, 133] width 207 height 9
drag, startPoint x: 194, startPoint y: 135, endPoint x: 187, endPoint y: 134, distance: 6.8
click at [189, 135] on td "Green" at bounding box center [282, 133] width 207 height 9
drag, startPoint x: 182, startPoint y: 130, endPoint x: 198, endPoint y: 141, distance: 19.6
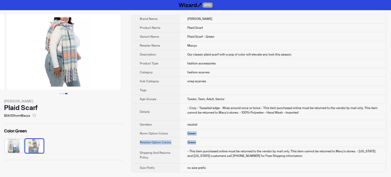
click at [198, 141] on tbody "Brand Name Marcus Adler Product Name Plaid Scarf Variant Name Plaid Scarf - Gre…" at bounding box center [259, 93] width 255 height 157
click at [104, 108] on div "Plaid Scarf" at bounding box center [63, 108] width 119 height 8
drag, startPoint x: 83, startPoint y: 53, endPoint x: 24, endPoint y: 67, distance: 60.7
click at [26, 64] on img at bounding box center [64, 51] width 114 height 75
drag, startPoint x: 185, startPoint y: 132, endPoint x: 199, endPoint y: 143, distance: 17.7
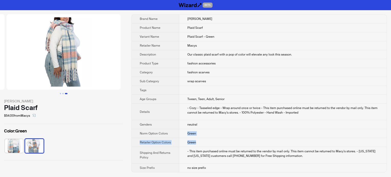
click at [199, 143] on tbody "Brand Name Marcus Adler Product Name Plaid Scarf Variant Name Plaid Scarf - Gre…" at bounding box center [259, 93] width 255 height 157
click at [198, 144] on td "Green" at bounding box center [282, 142] width 207 height 9
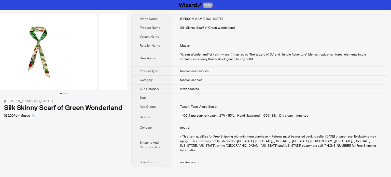
drag, startPoint x: 78, startPoint y: 45, endPoint x: 22, endPoint y: 43, distance: 56.5
click at [23, 43] on img at bounding box center [40, 51] width 114 height 75
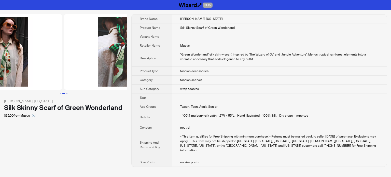
drag, startPoint x: 85, startPoint y: 43, endPoint x: 45, endPoint y: 55, distance: 42.0
click at [45, 55] on img at bounding box center [5, 51] width 114 height 75
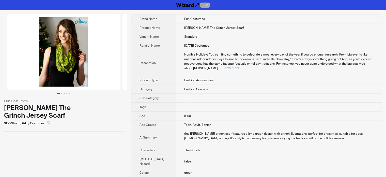
drag, startPoint x: 85, startPoint y: 70, endPoint x: 21, endPoint y: 75, distance: 63.5
click at [22, 75] on img at bounding box center [64, 51] width 114 height 75
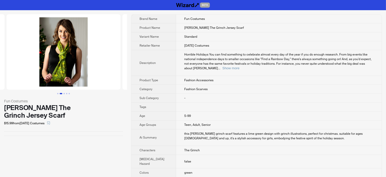
drag, startPoint x: 71, startPoint y: 68, endPoint x: 17, endPoint y: 82, distance: 55.5
click at [18, 82] on img at bounding box center [64, 51] width 114 height 75
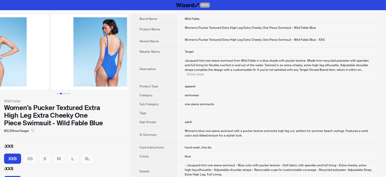
drag, startPoint x: 52, startPoint y: 72, endPoint x: 9, endPoint y: 74, distance: 42.3
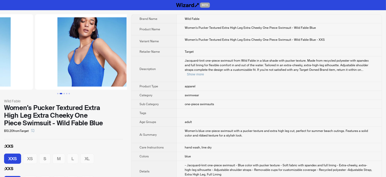
drag, startPoint x: 78, startPoint y: 67, endPoint x: 13, endPoint y: 76, distance: 65.7
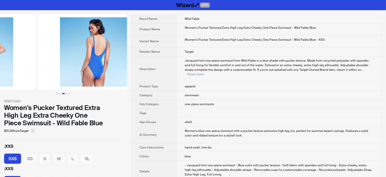
drag, startPoint x: 45, startPoint y: 65, endPoint x: 148, endPoint y: 61, distance: 103.1
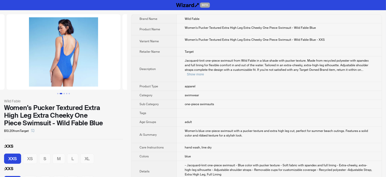
drag, startPoint x: 41, startPoint y: 58, endPoint x: 110, endPoint y: 51, distance: 69.0
click at [88, 57] on img at bounding box center [64, 51] width 114 height 75
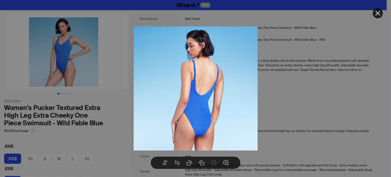
drag, startPoint x: 56, startPoint y: 63, endPoint x: 126, endPoint y: 49, distance: 70.9
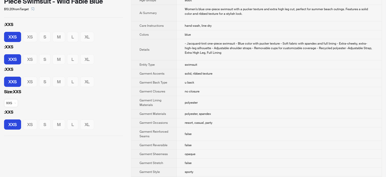
scroll to position [153, 0]
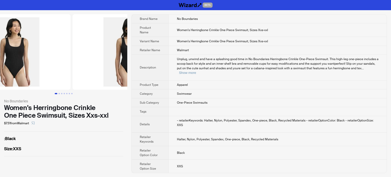
drag, startPoint x: 90, startPoint y: 66, endPoint x: 39, endPoint y: 71, distance: 51.1
click at [39, 71] on img at bounding box center [13, 51] width 114 height 75
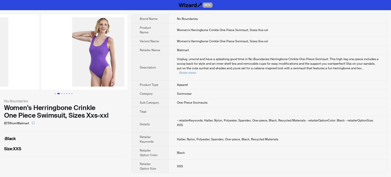
drag, startPoint x: 60, startPoint y: 51, endPoint x: 22, endPoint y: 55, distance: 38.6
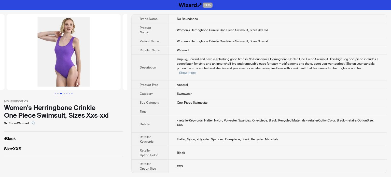
drag, startPoint x: 64, startPoint y: 54, endPoint x: 41, endPoint y: 60, distance: 23.0
click at [42, 60] on img at bounding box center [64, 51] width 114 height 75
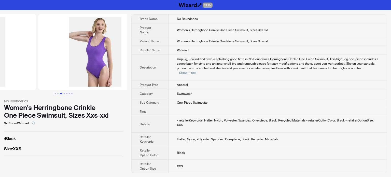
drag, startPoint x: 40, startPoint y: 58, endPoint x: 85, endPoint y: 62, distance: 45.0
click at [85, 62] on img at bounding box center [95, 51] width 114 height 75
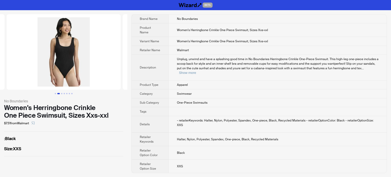
scroll to position [0, 34]
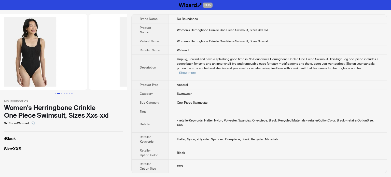
drag, startPoint x: 39, startPoint y: 73, endPoint x: 101, endPoint y: 72, distance: 61.8
click at [101, 72] on img at bounding box center [146, 51] width 114 height 75
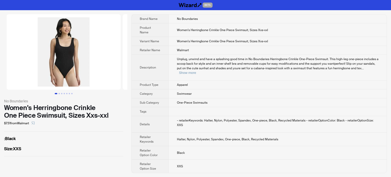
drag, startPoint x: 52, startPoint y: 83, endPoint x: 130, endPoint y: 83, distance: 77.8
click at [130, 83] on div "No Boundaries Women's Herringbone Crinkle One Piece Swimsuit, Sizes Xxs-xxl $7.…" at bounding box center [195, 93] width 391 height 167
drag, startPoint x: 53, startPoint y: 94, endPoint x: 87, endPoint y: 93, distance: 33.8
click at [84, 93] on div "No Boundaries Women's Herringbone Crinkle One Piece Swimsuit, Sizes Xxs-xxl $7.…" at bounding box center [63, 85] width 127 height 150
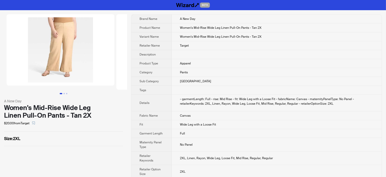
click at [64, 26] on img at bounding box center [61, 49] width 108 height 71
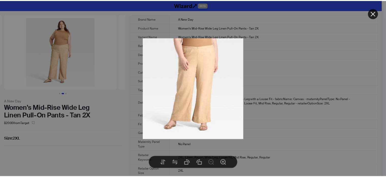
scroll to position [0, 110]
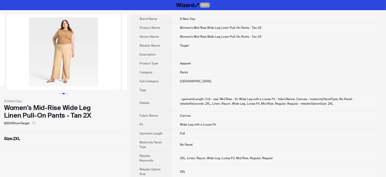
click at [60, 44] on body "BETA A New Day Women's Mid-Rise Wide Leg Linen Pull-On Pants - Tan 2X $20.00 fr…" at bounding box center [193, 95] width 386 height 191
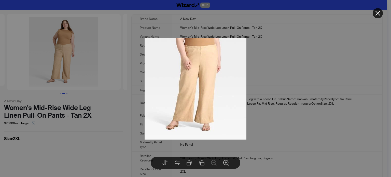
click at [110, 118] on div at bounding box center [195, 88] width 391 height 177
